Goal: Find specific page/section: Find specific page/section

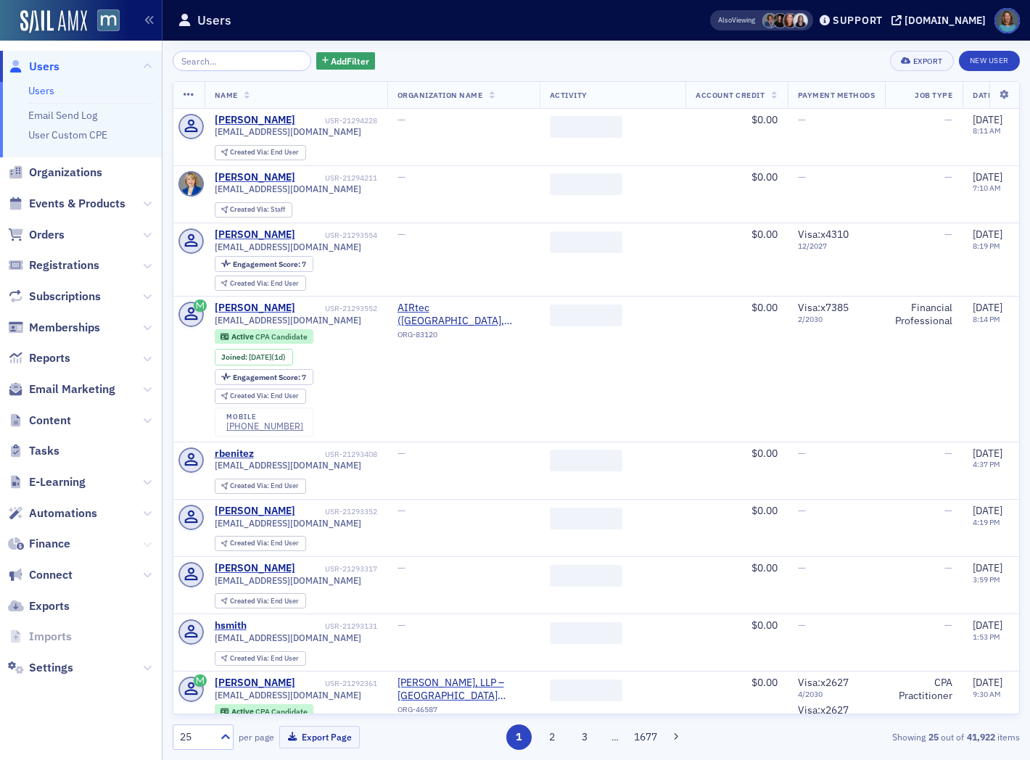
click at [148, 544] on icon at bounding box center [147, 544] width 9 height 9
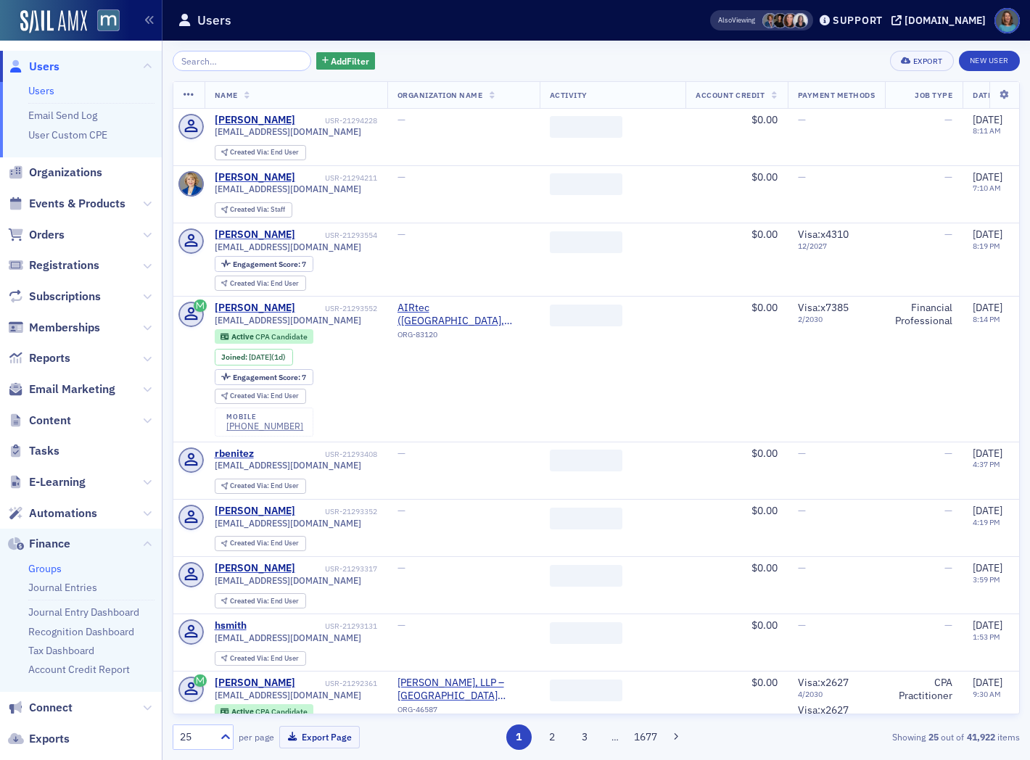
click at [48, 566] on link "Groups" at bounding box center [44, 568] width 33 height 13
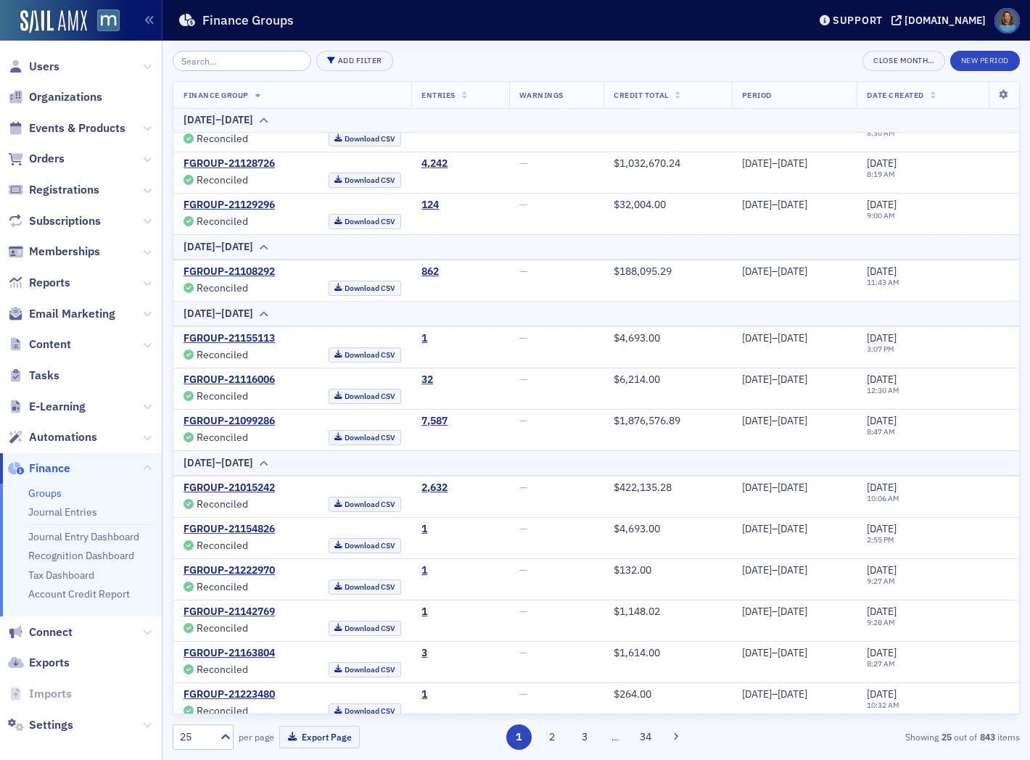
scroll to position [758, 0]
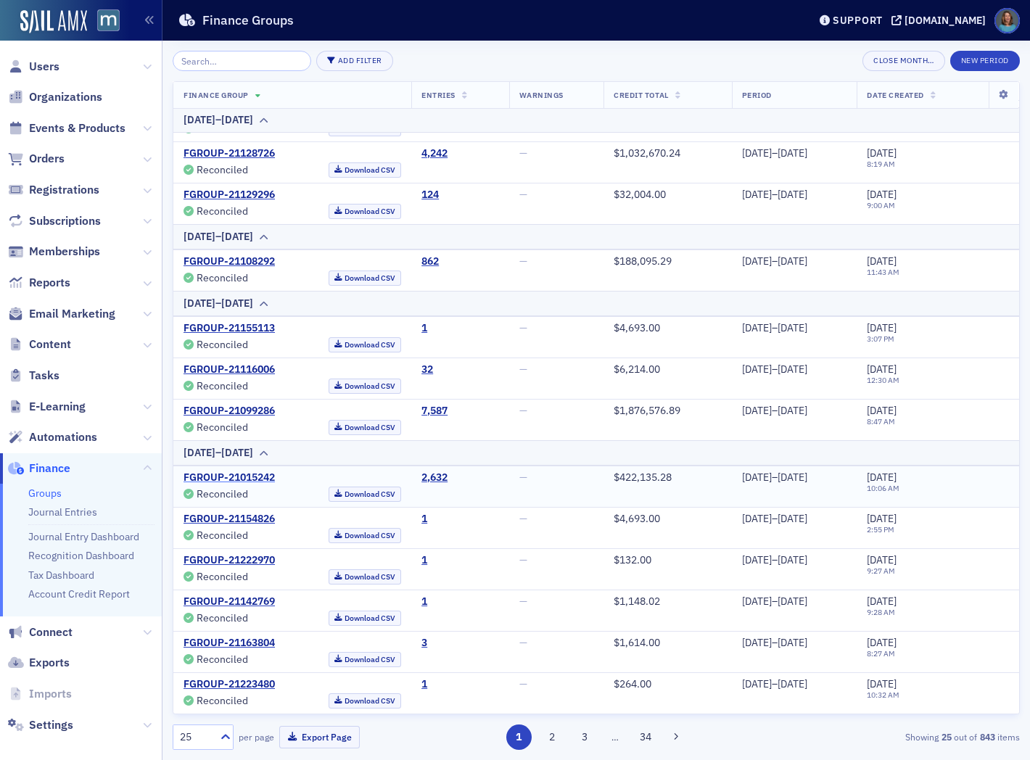
click at [262, 476] on link "FGROUP-21015242" at bounding box center [228, 477] width 91 height 13
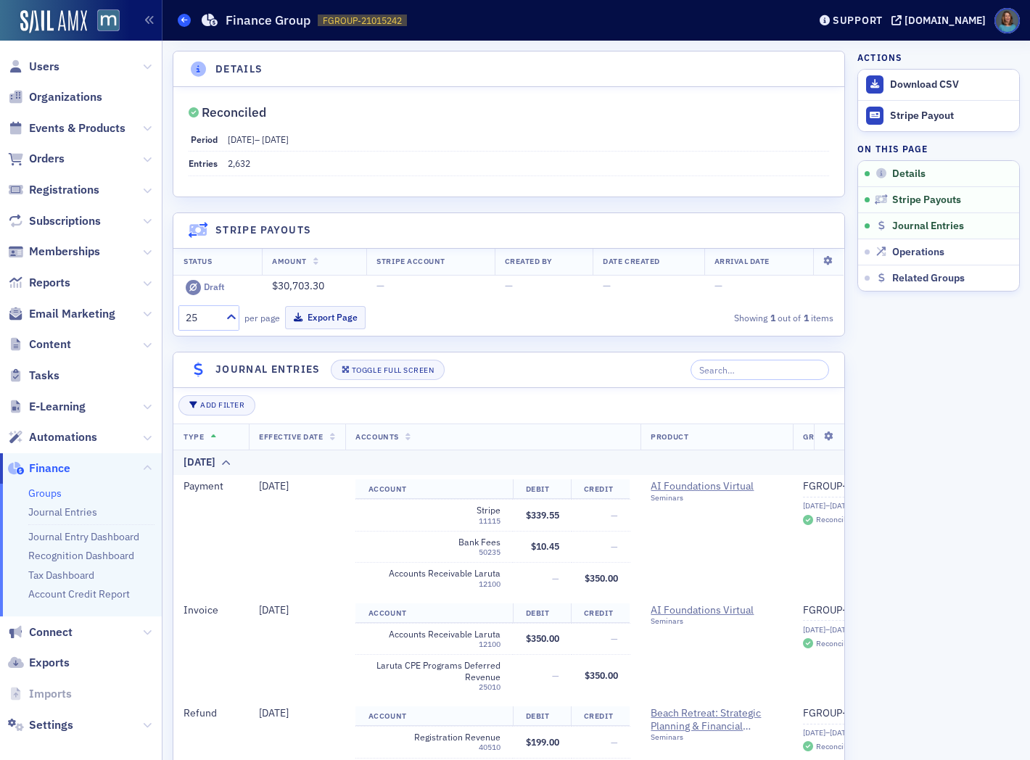
click at [182, 20] on icon at bounding box center [184, 20] width 6 height 7
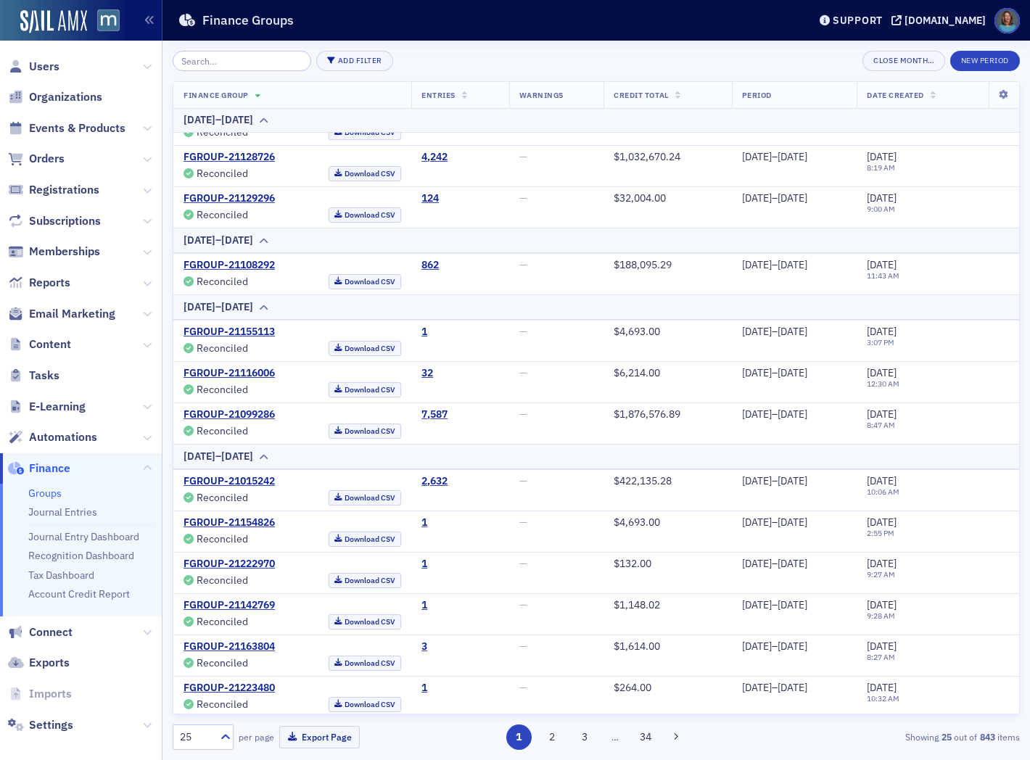
scroll to position [758, 0]
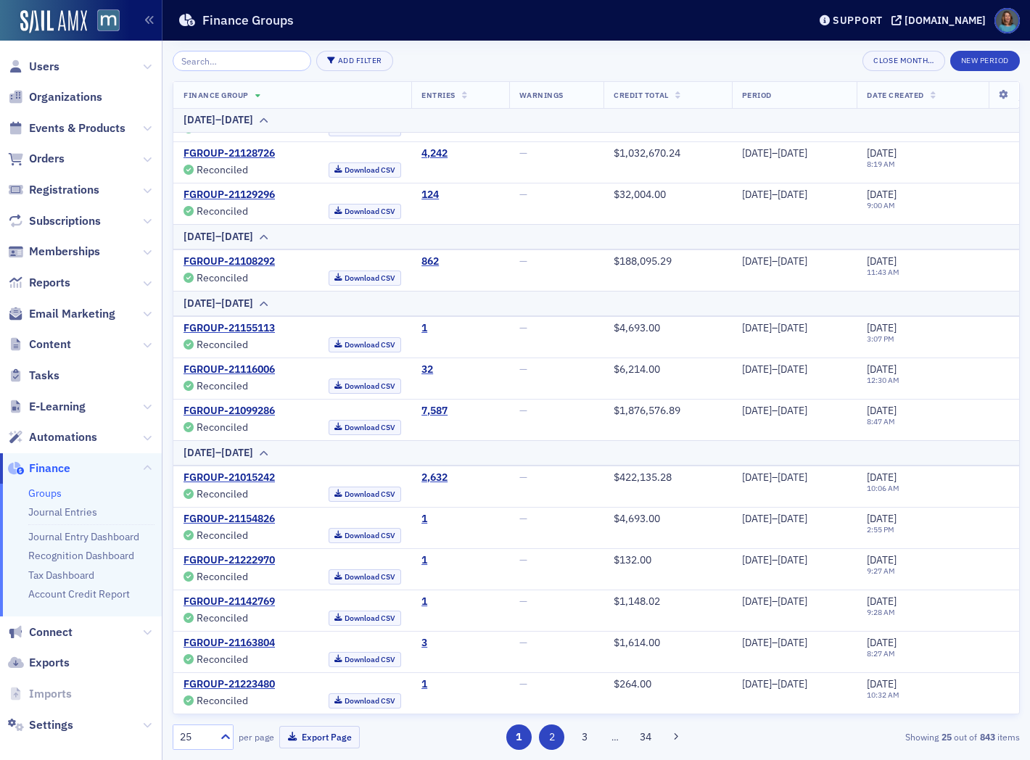
click at [551, 737] on button "2" at bounding box center [551, 736] width 25 height 25
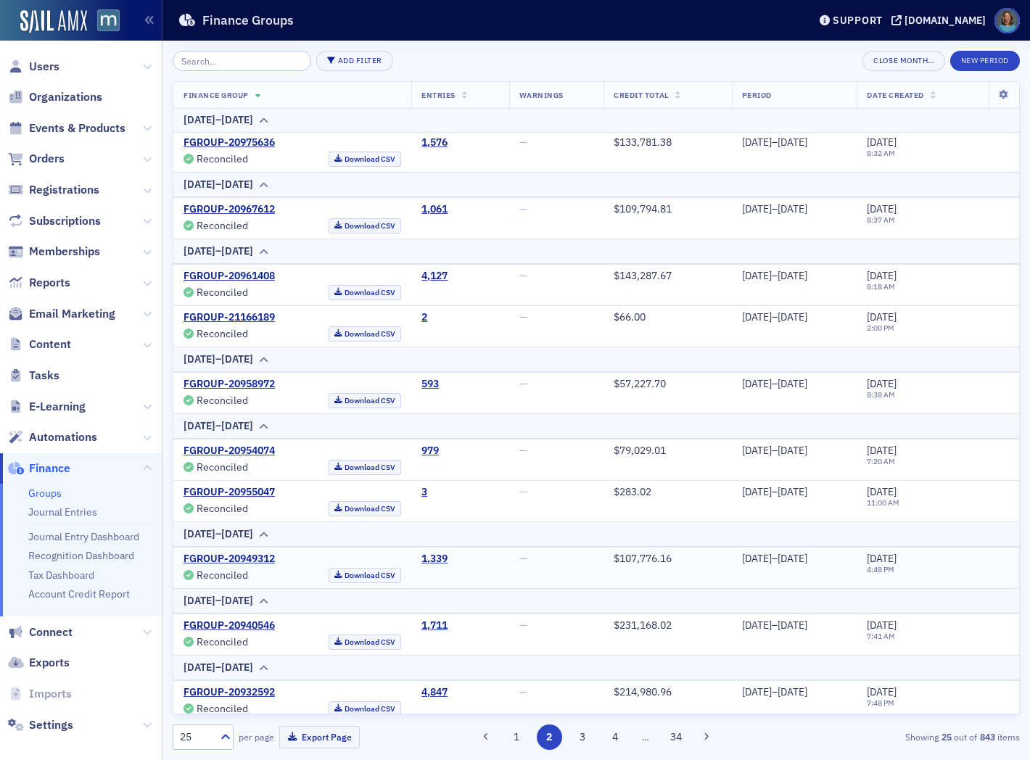
scroll to position [241, 0]
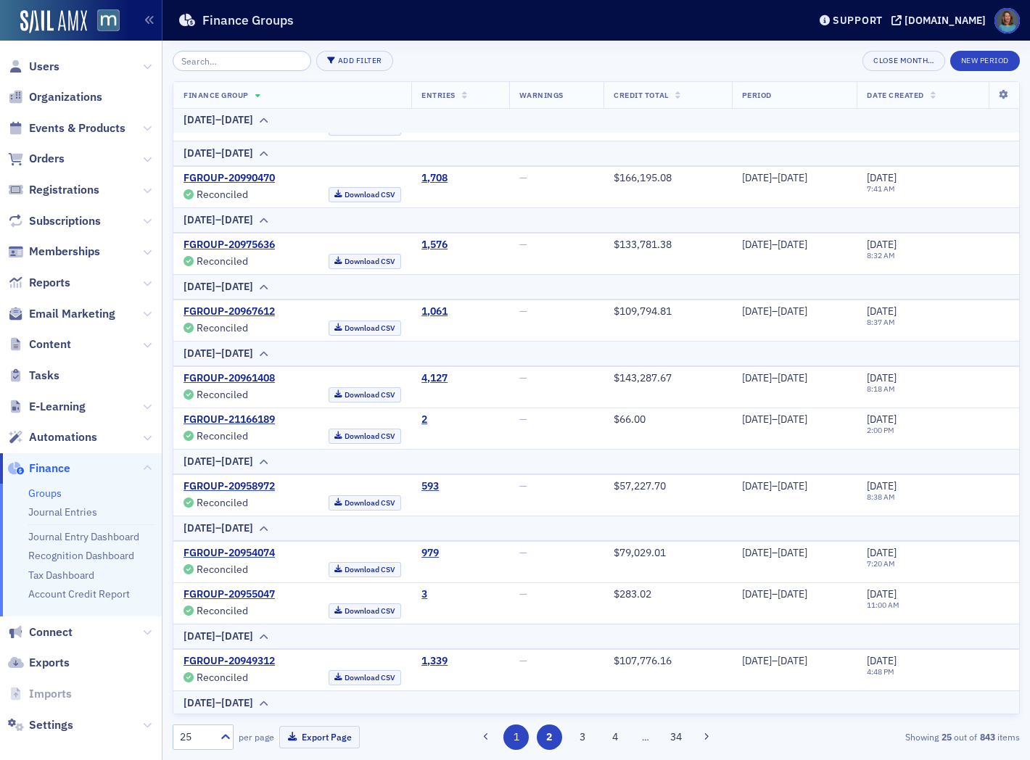
click at [516, 736] on button "1" at bounding box center [515, 736] width 25 height 25
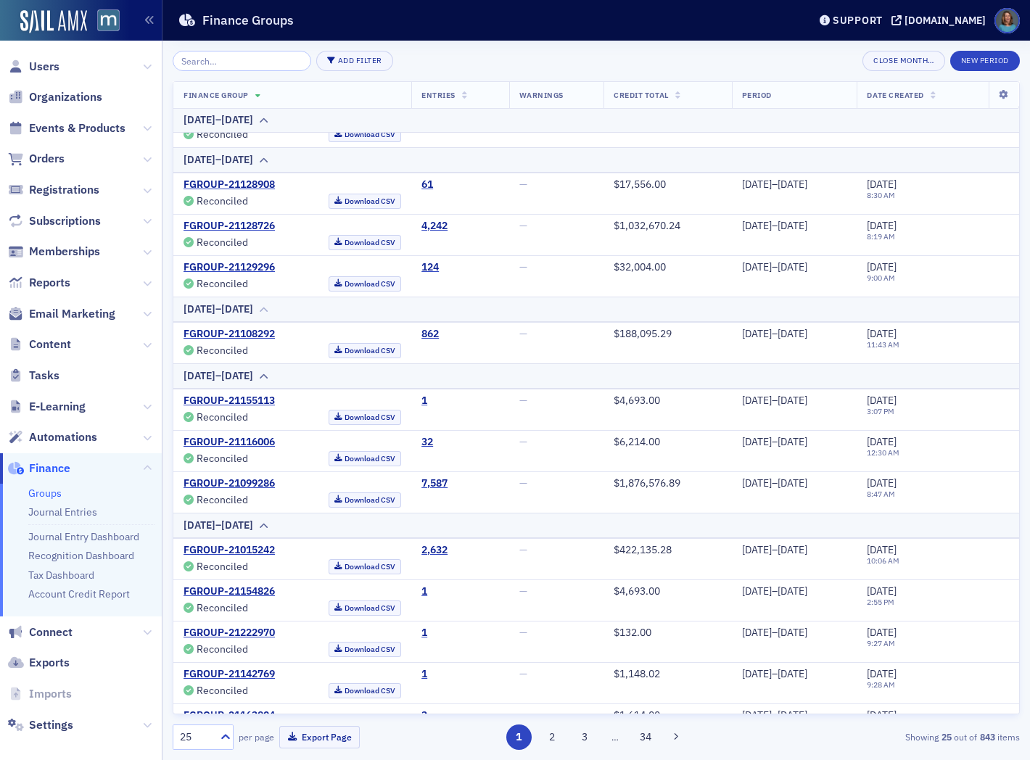
scroll to position [758, 0]
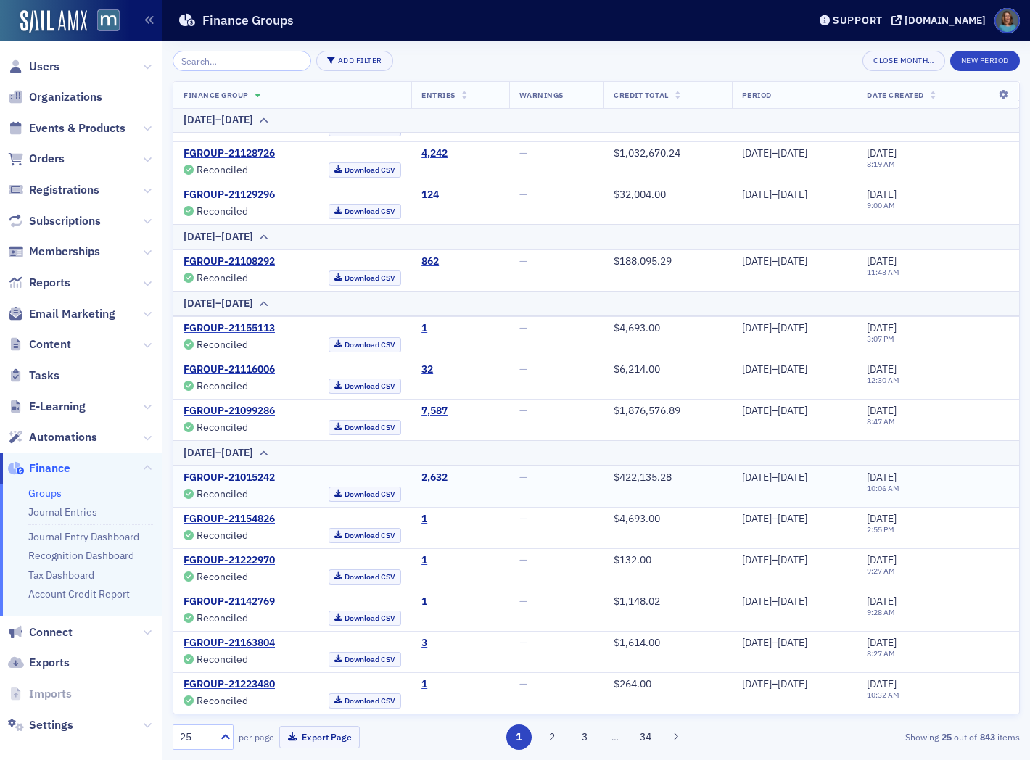
click at [261, 479] on link "FGROUP-21015242" at bounding box center [228, 477] width 91 height 13
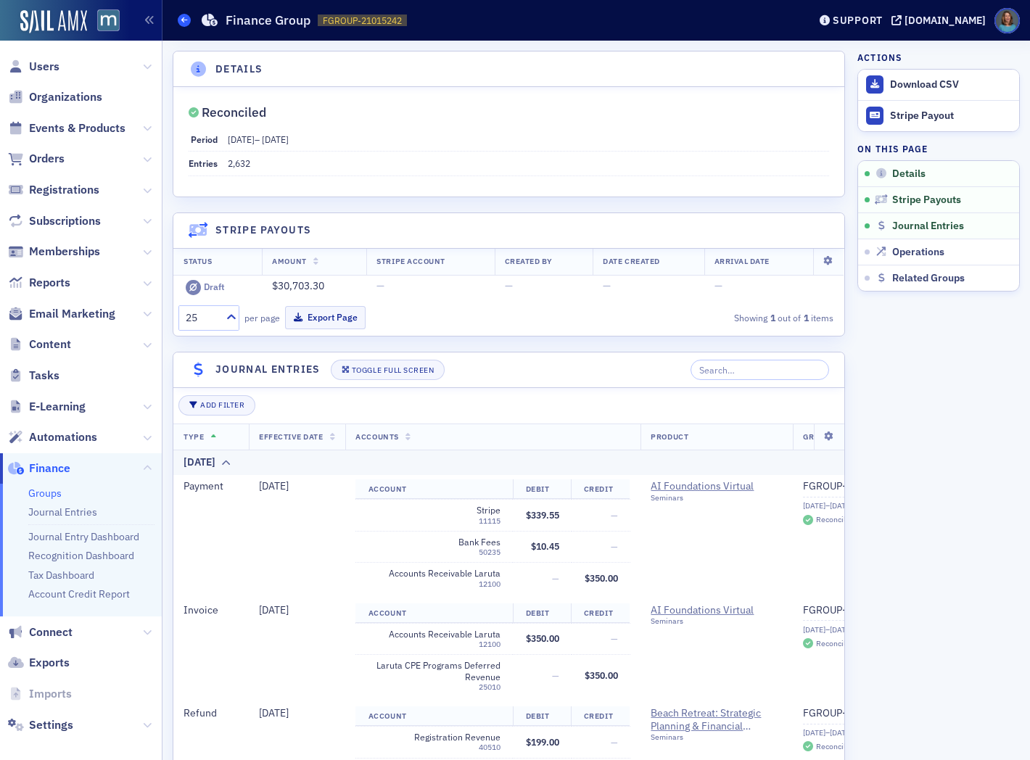
click at [182, 15] on span at bounding box center [184, 20] width 13 height 13
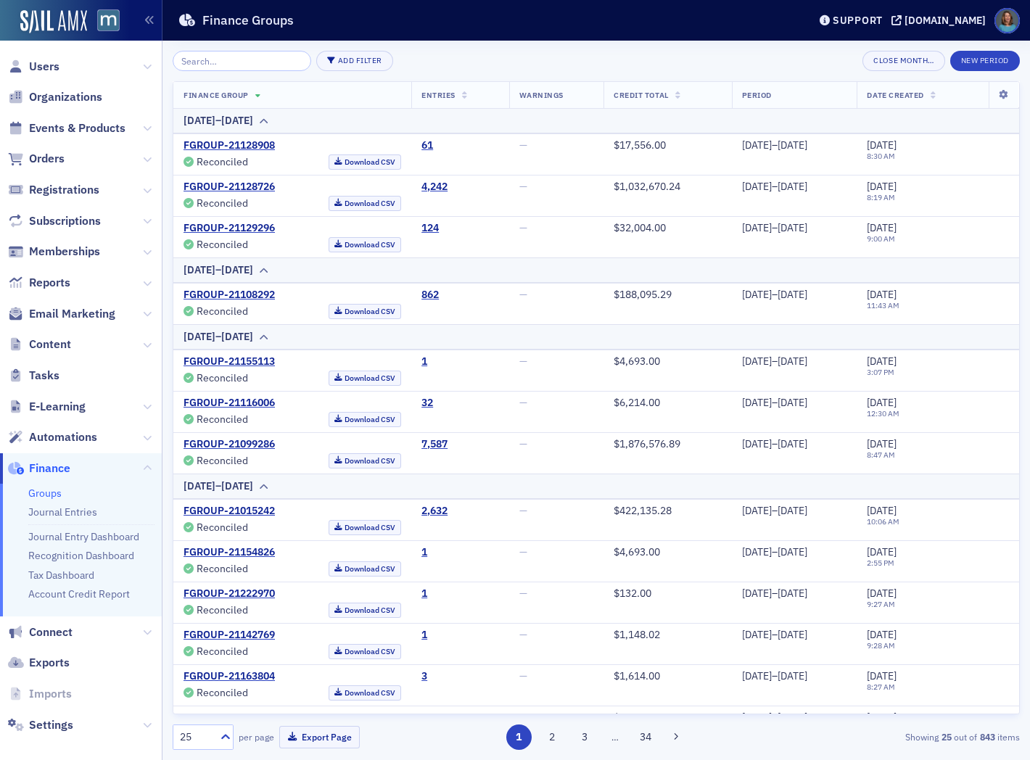
scroll to position [758, 0]
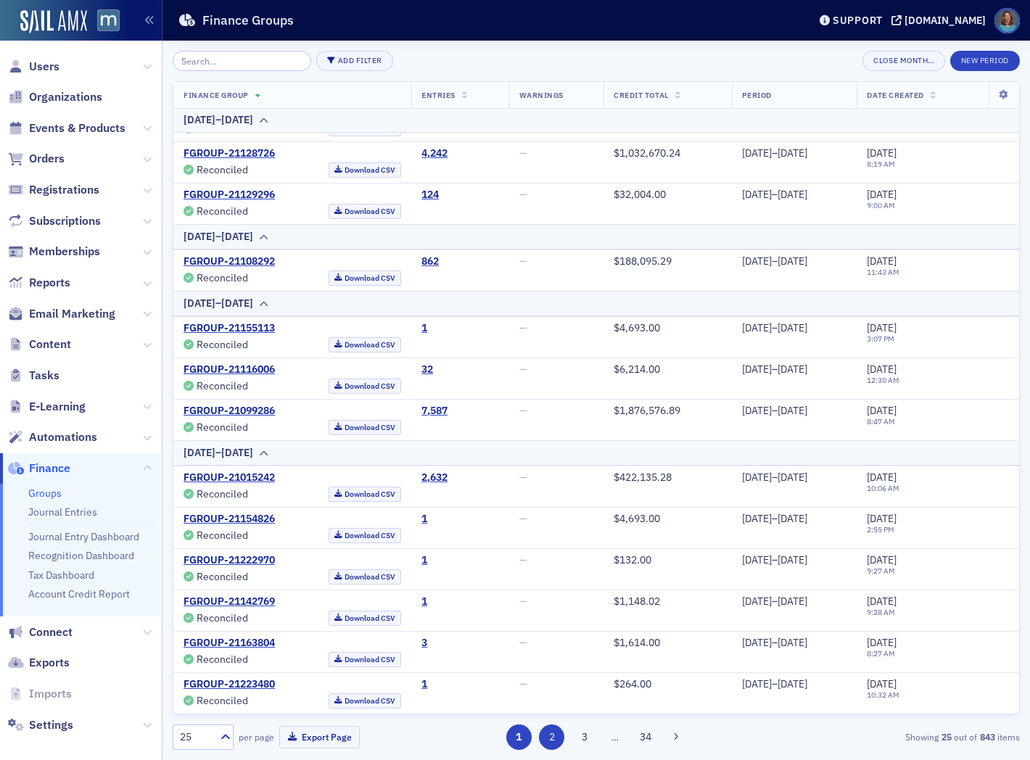
click at [554, 740] on button "2" at bounding box center [551, 736] width 25 height 25
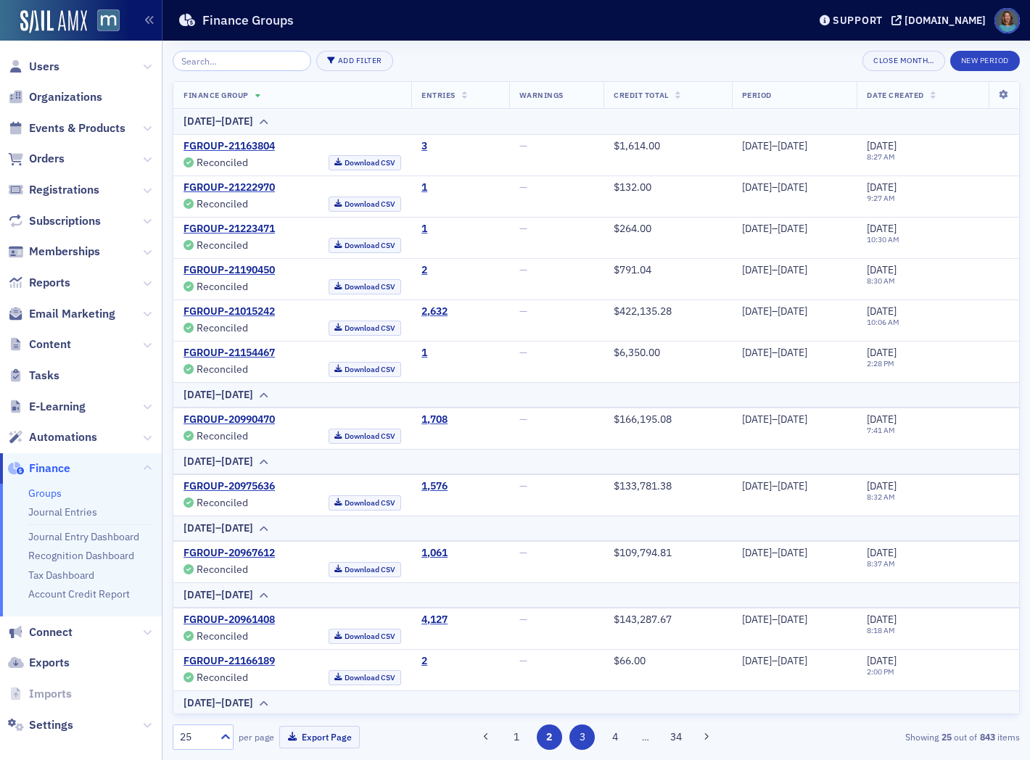
click at [586, 733] on button "3" at bounding box center [581, 736] width 25 height 25
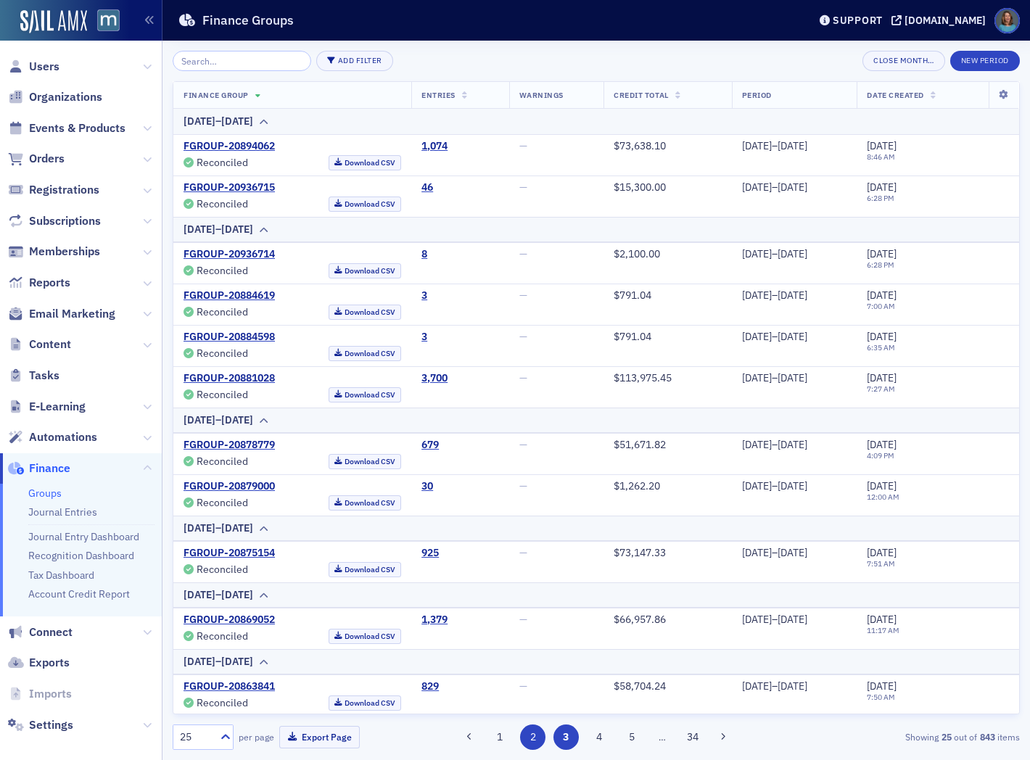
click at [542, 735] on button "2" at bounding box center [532, 736] width 25 height 25
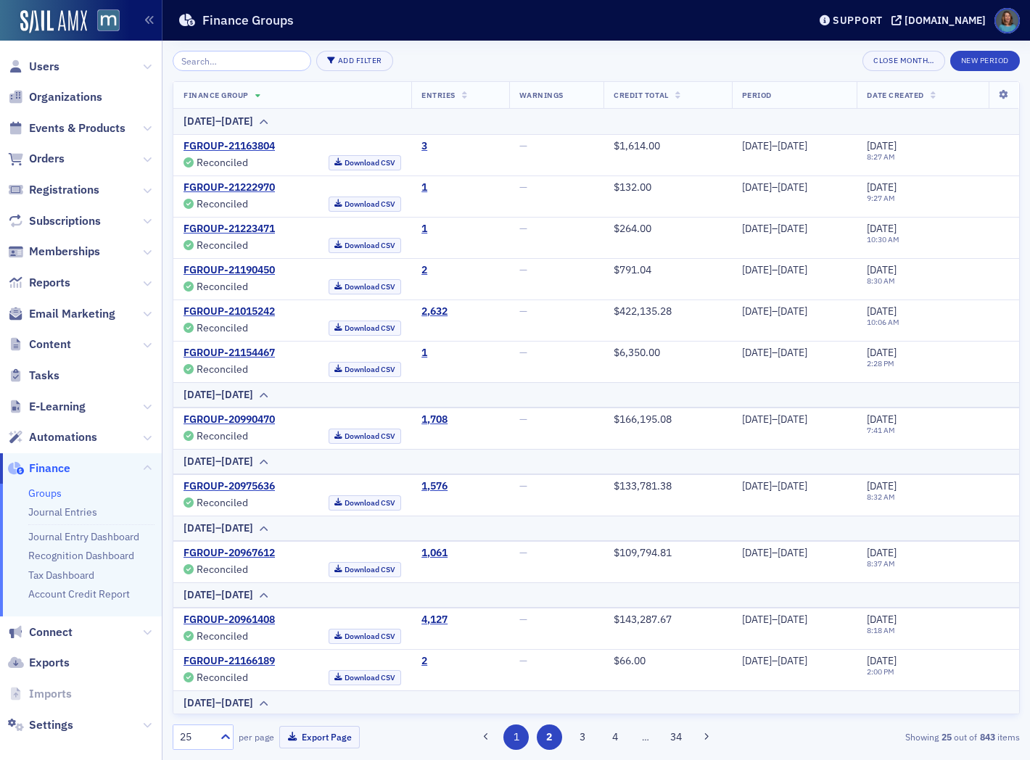
click at [518, 733] on button "1" at bounding box center [515, 736] width 25 height 25
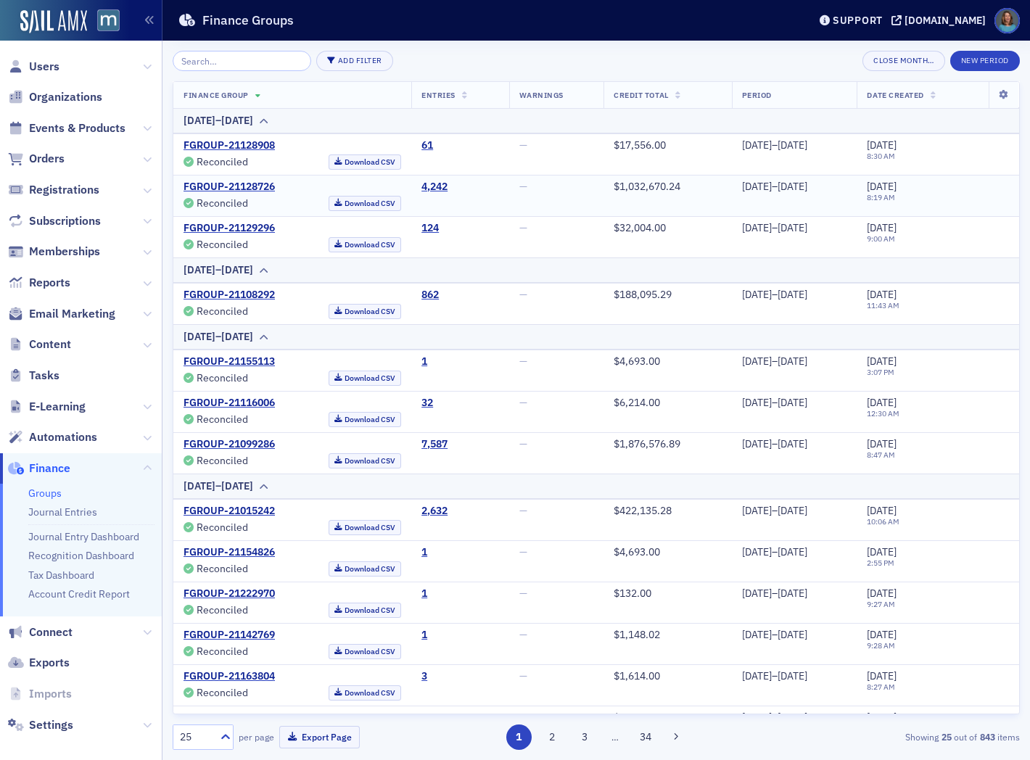
scroll to position [758, 0]
